Goal: Obtain resource: Download file/media

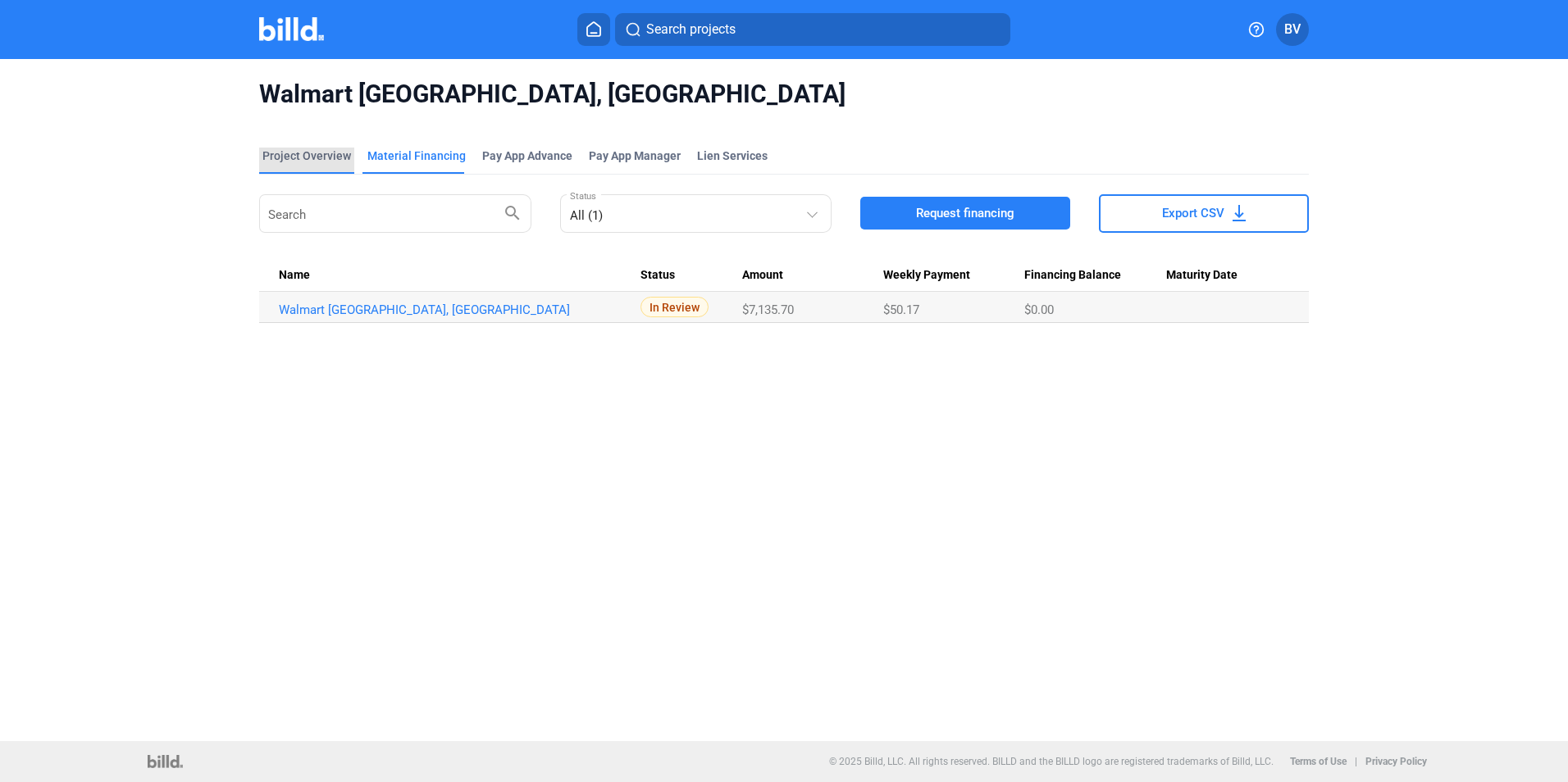
click at [335, 158] on div "Project Overview" at bounding box center [306, 156] width 88 height 16
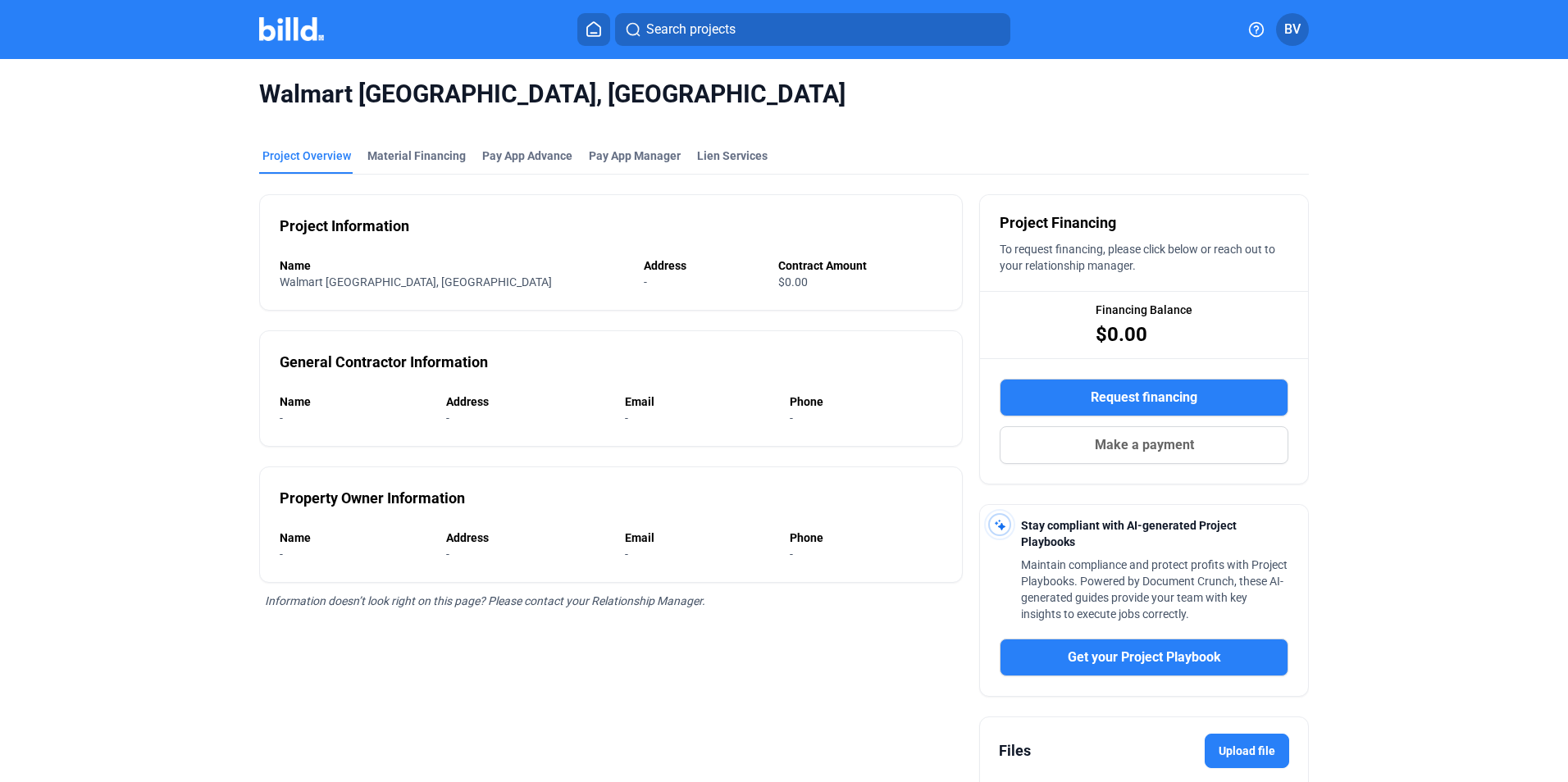
click at [581, 24] on button at bounding box center [593, 30] width 32 height 32
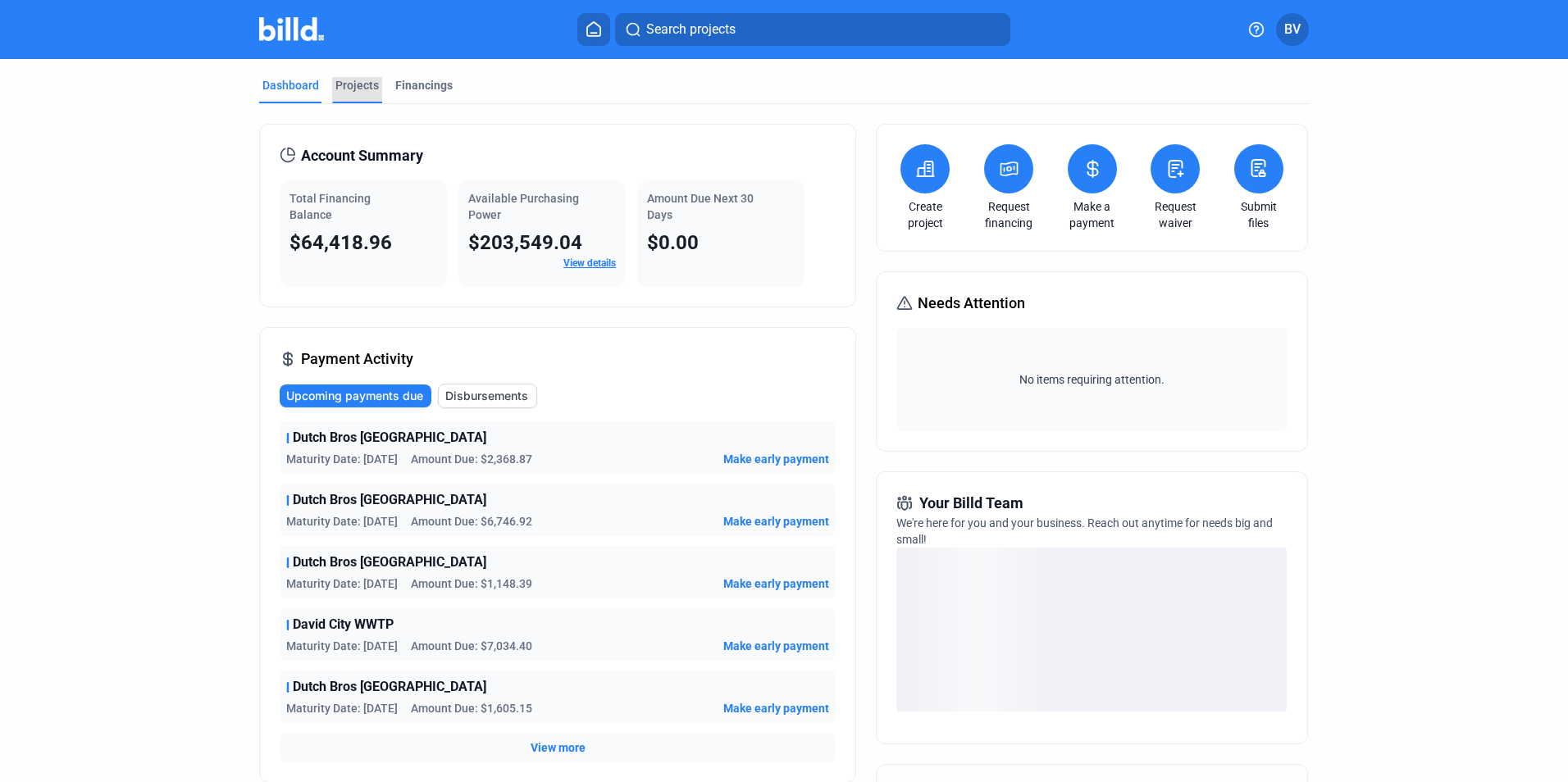
click at [353, 86] on div "Projects" at bounding box center [357, 85] width 43 height 16
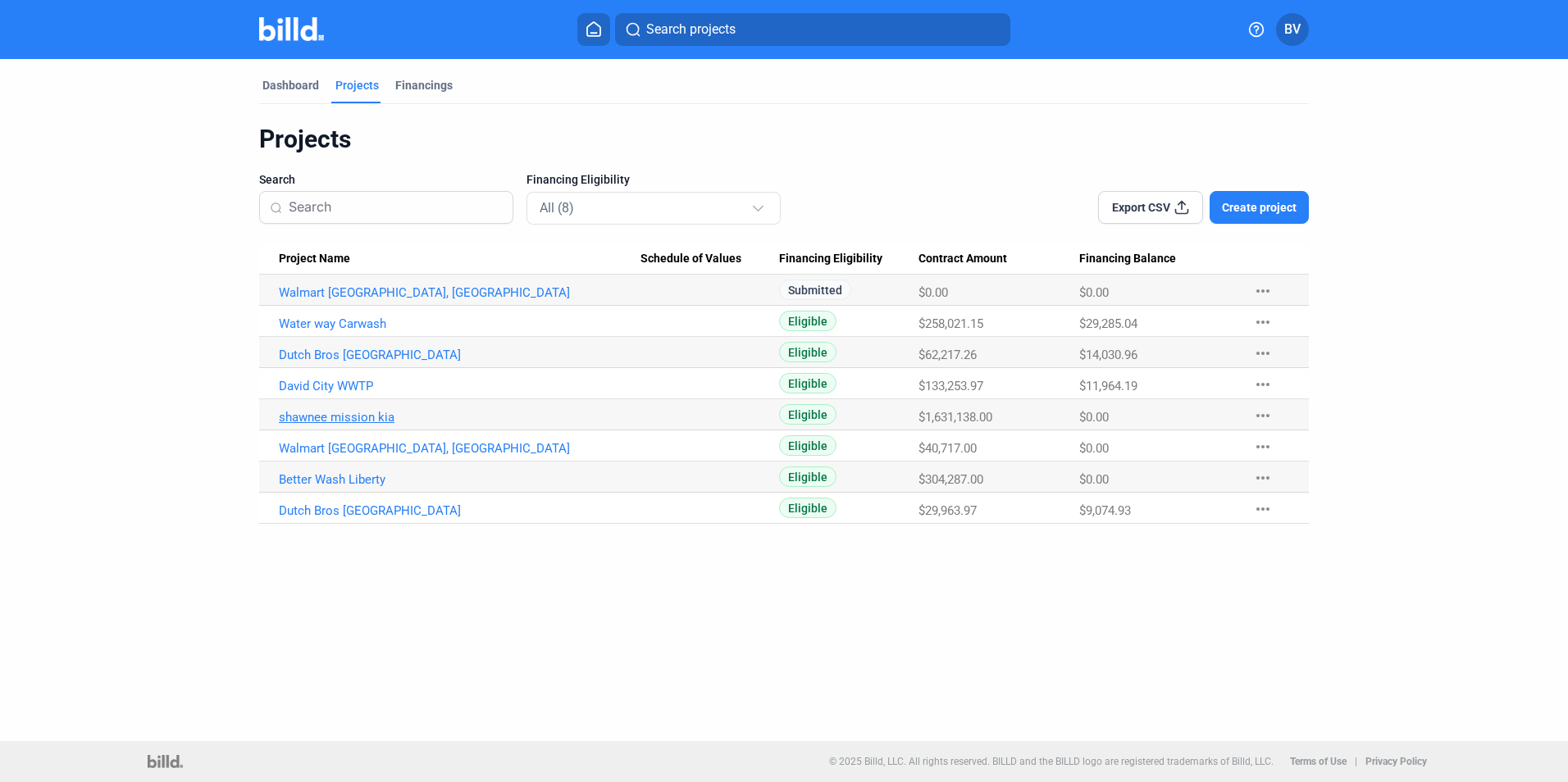
click at [368, 416] on link "shawnee mission kia" at bounding box center [460, 417] width 362 height 14
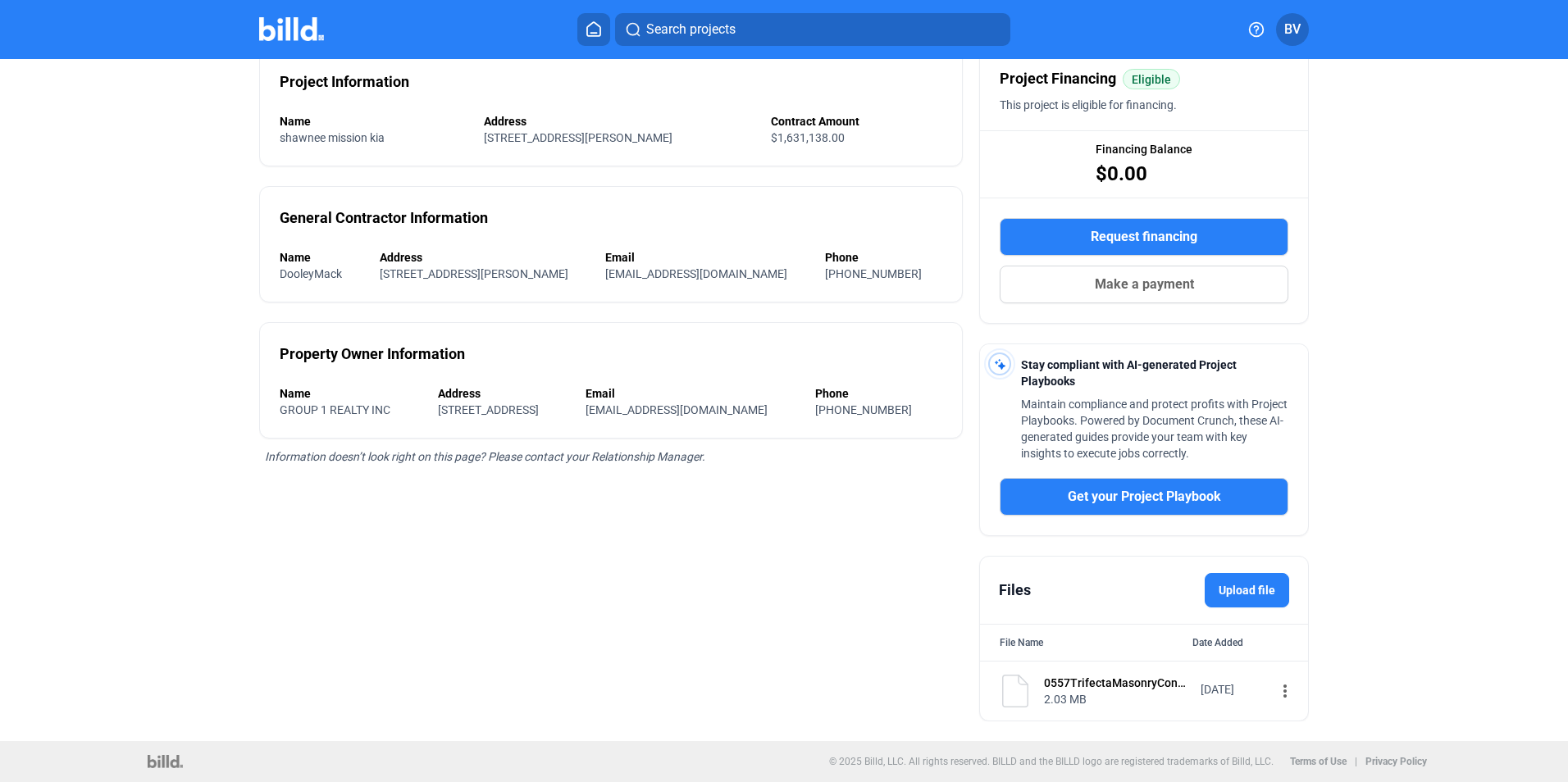
scroll to position [145, 0]
click at [1246, 676] on div "[DATE] more_vert" at bounding box center [1247, 693] width 95 height 37
click at [1008, 688] on img at bounding box center [1014, 691] width 32 height 32
click at [1167, 679] on div "0557TrifectaMasonryConstructionContractSignedkiasubcontract.pdf" at bounding box center [1116, 683] width 146 height 16
click at [1275, 690] on mat-icon "more_vert" at bounding box center [1284, 691] width 20 height 20
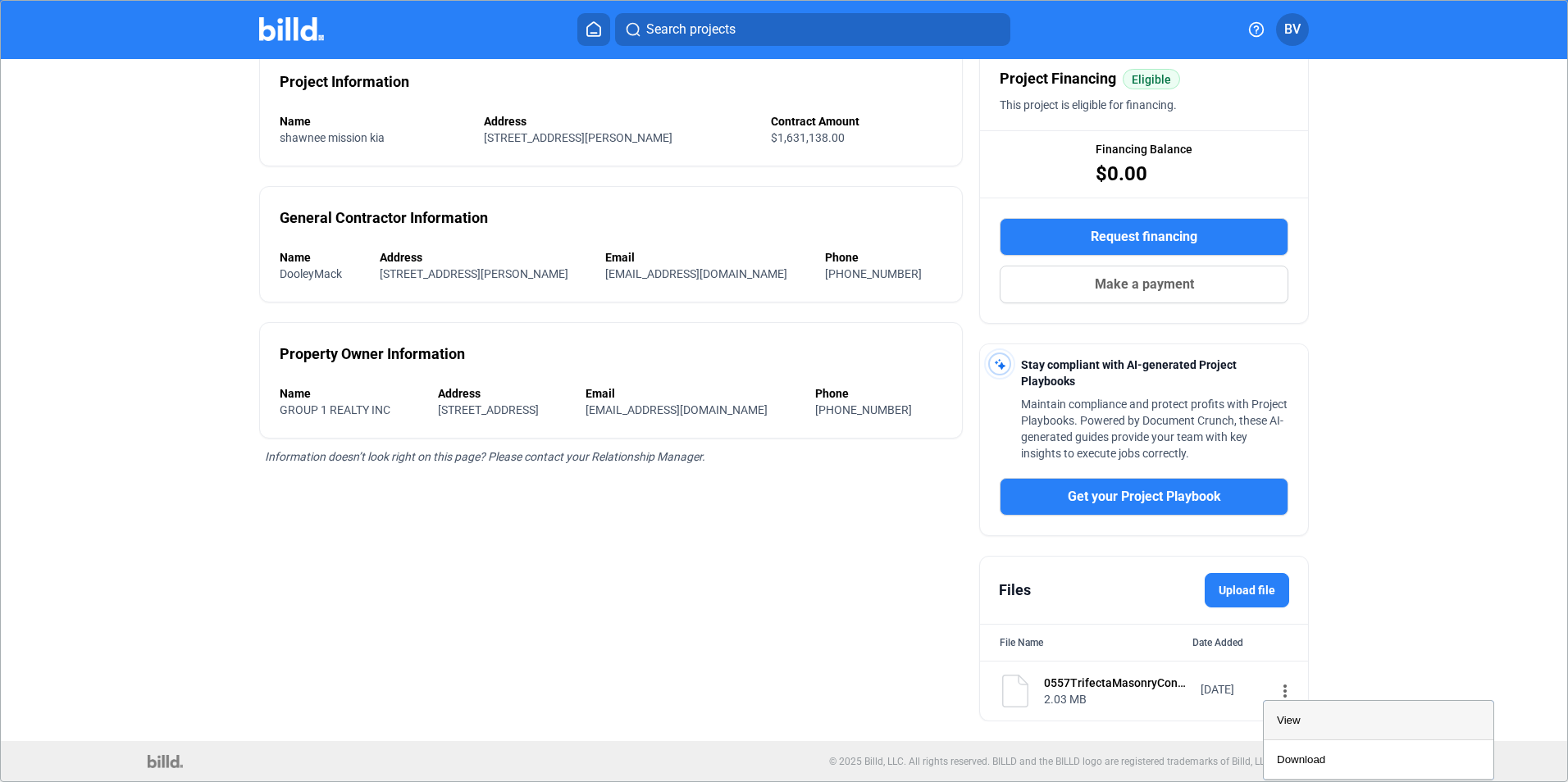
click at [1281, 712] on div "View" at bounding box center [1378, 721] width 203 height 40
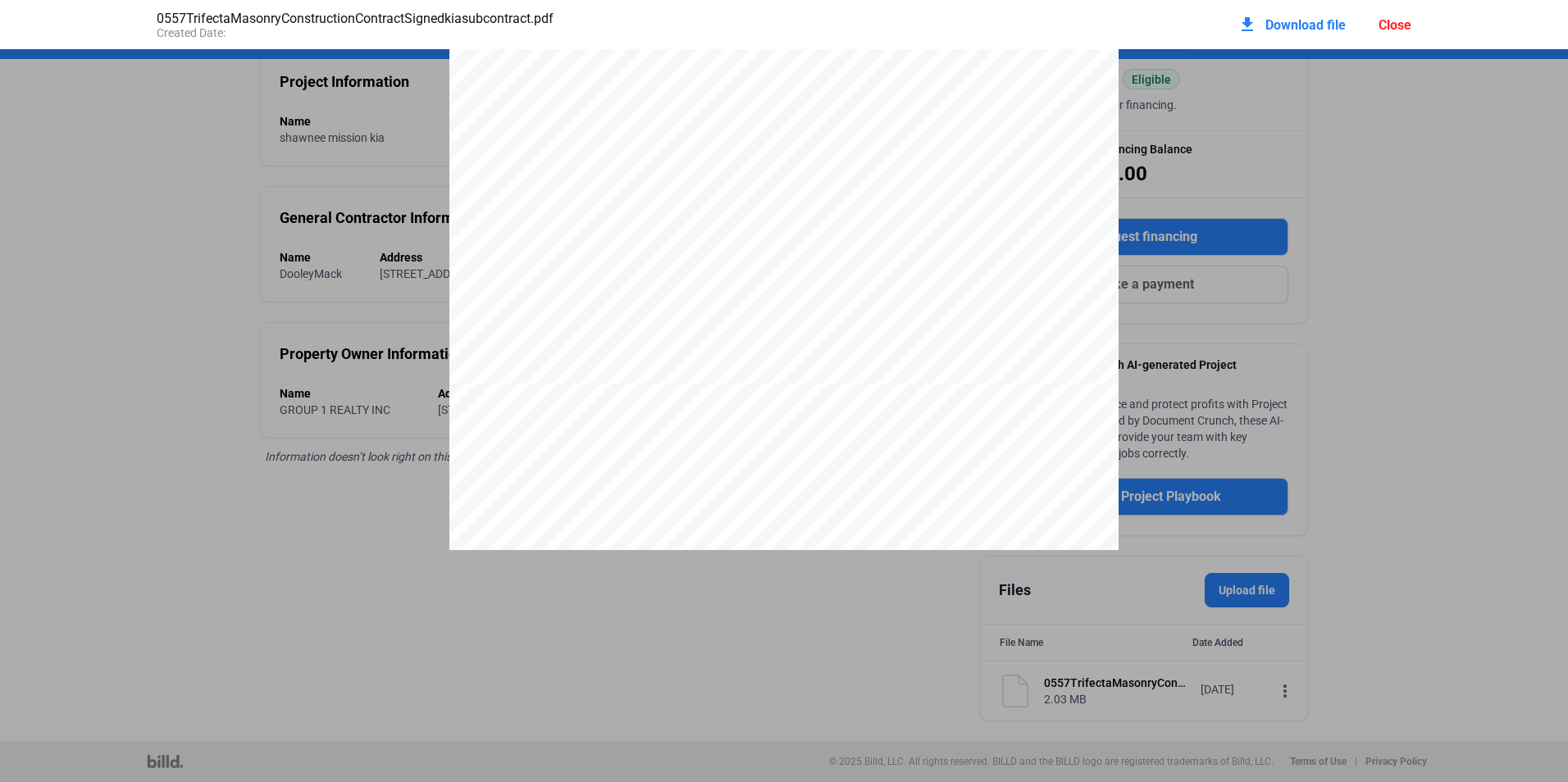
scroll to position [3115, 0]
click at [1389, 18] on div "Close" at bounding box center [1394, 24] width 32 height 15
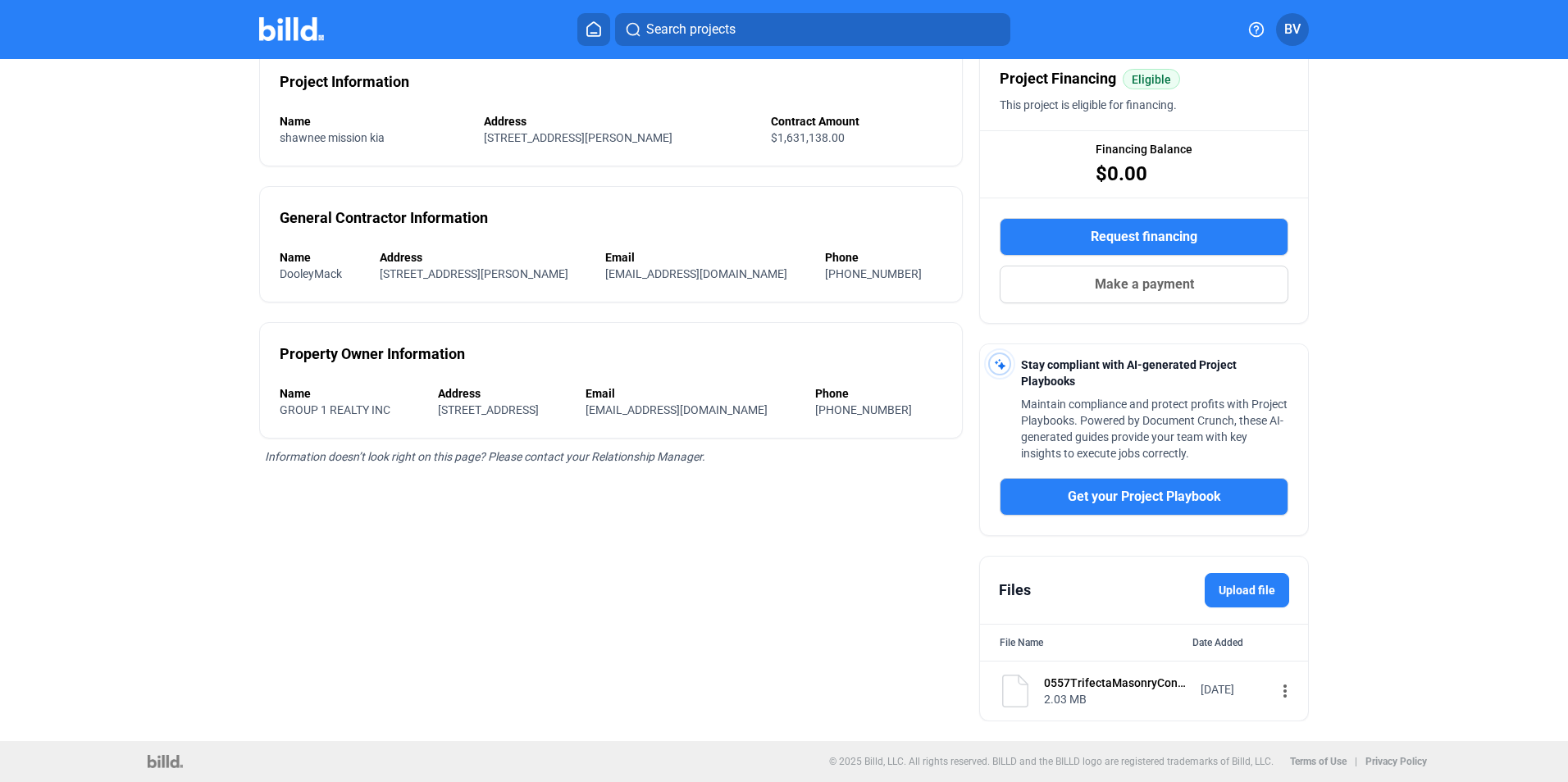
scroll to position [0, 0]
